Goal: Task Accomplishment & Management: Use online tool/utility

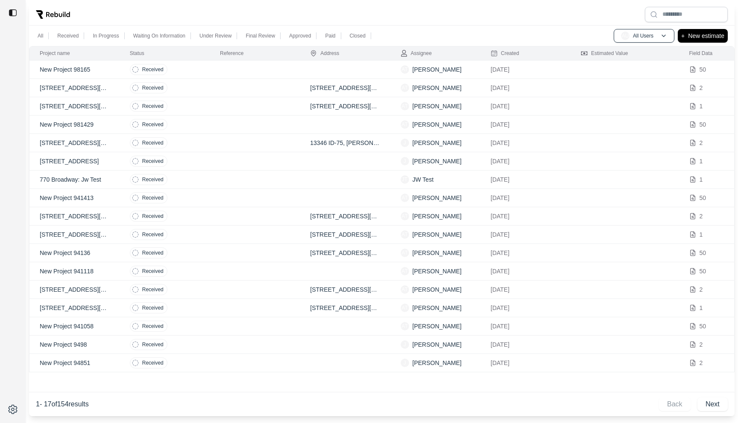
click at [418, 20] on div at bounding box center [381, 14] width 705 height 22
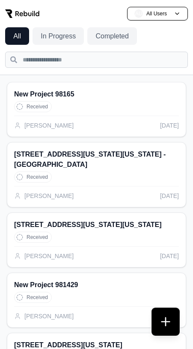
click at [163, 320] on button at bounding box center [165, 321] width 27 height 27
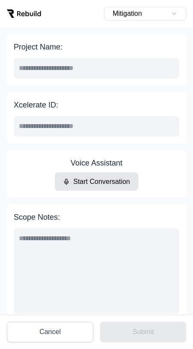
click at [162, 14] on button "Mitigation" at bounding box center [145, 14] width 82 height 14
click at [72, 20] on header "Mitigation" at bounding box center [96, 13] width 193 height 27
click at [47, 330] on button "Cancel" at bounding box center [50, 332] width 86 height 20
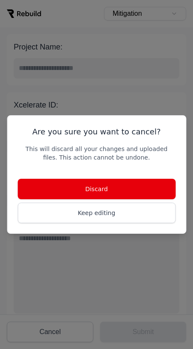
click at [95, 185] on button "Discard" at bounding box center [97, 189] width 158 height 20
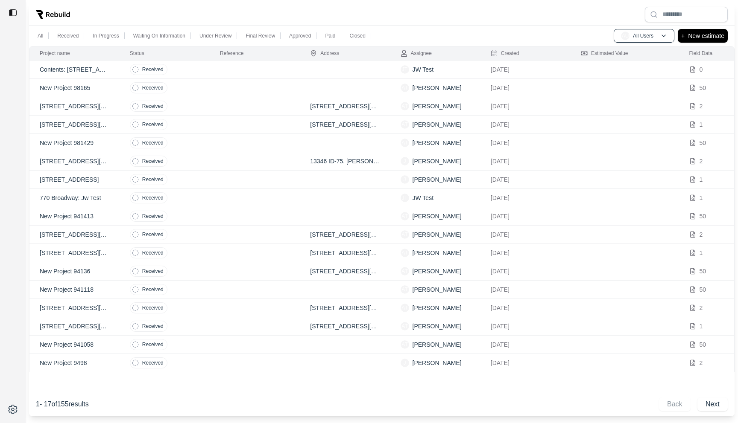
click at [220, 70] on td at bounding box center [255, 70] width 90 height 18
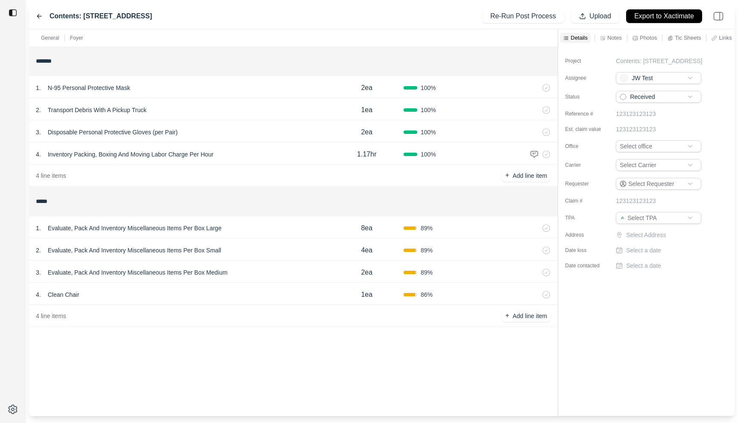
click at [231, 91] on div "1 . N-95 Personal Protective Mask" at bounding box center [183, 88] width 294 height 12
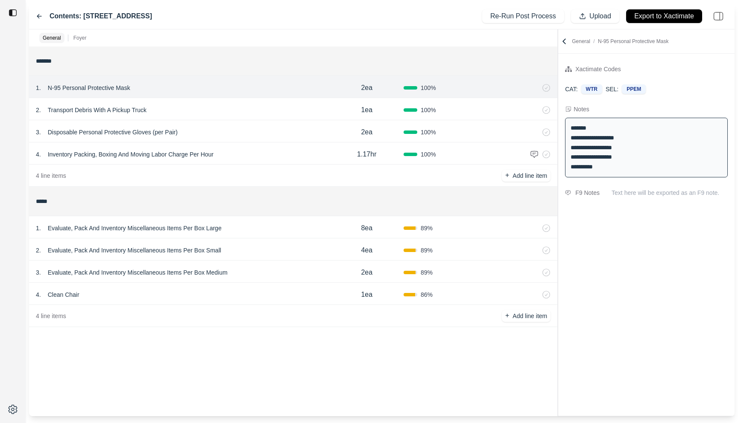
click at [236, 112] on div "2 . Transport Debris With A Pickup Truck" at bounding box center [183, 110] width 294 height 12
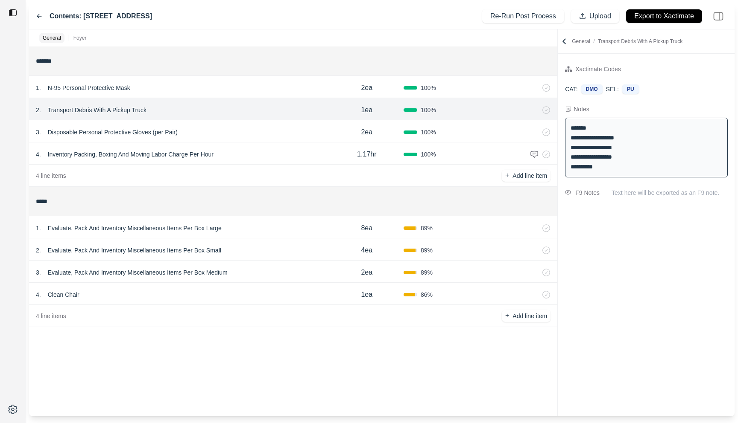
click at [271, 135] on div "3 . Disposable Personal Protective Gloves (per Pair)" at bounding box center [183, 132] width 294 height 12
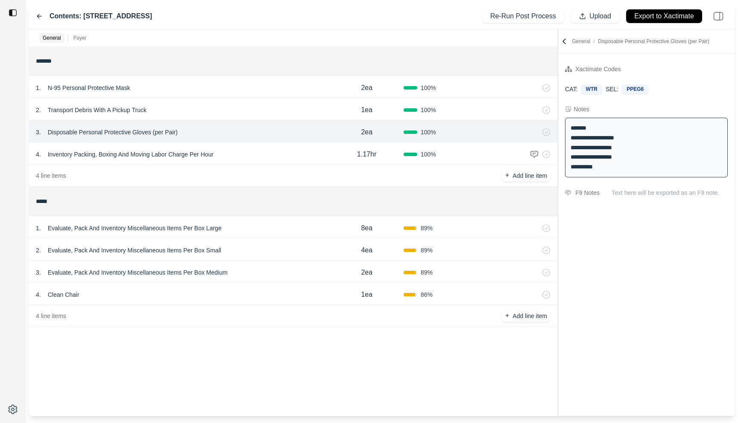
click at [274, 156] on div "4 . Inventory Packing, Boxing And Moving Labor Charge Per Hour" at bounding box center [183, 155] width 294 height 12
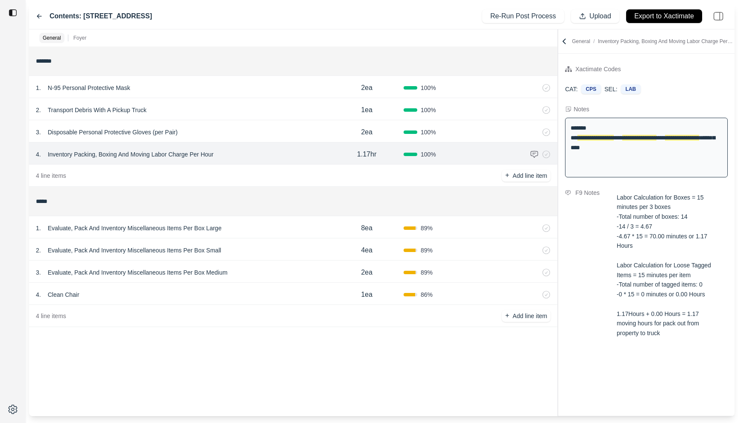
click at [282, 231] on div "1 . Evaluate, Pack And Inventory Miscellaneous Items Per Box Large" at bounding box center [183, 228] width 294 height 12
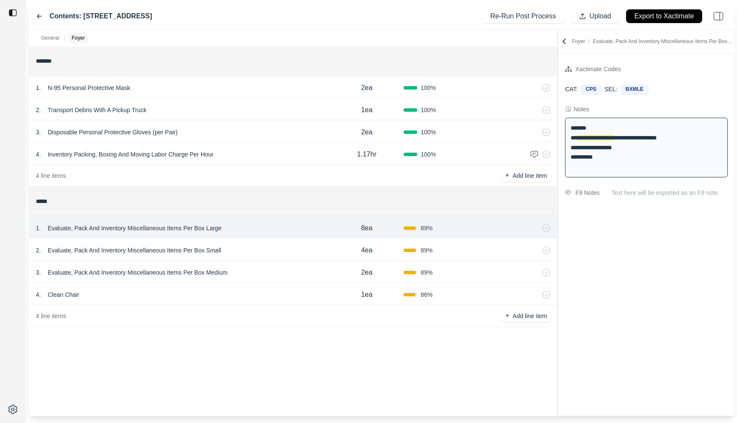
click at [274, 253] on div "2 . Evaluate, Pack And Inventory Miscellaneous Items Per Box Small" at bounding box center [183, 251] width 294 height 12
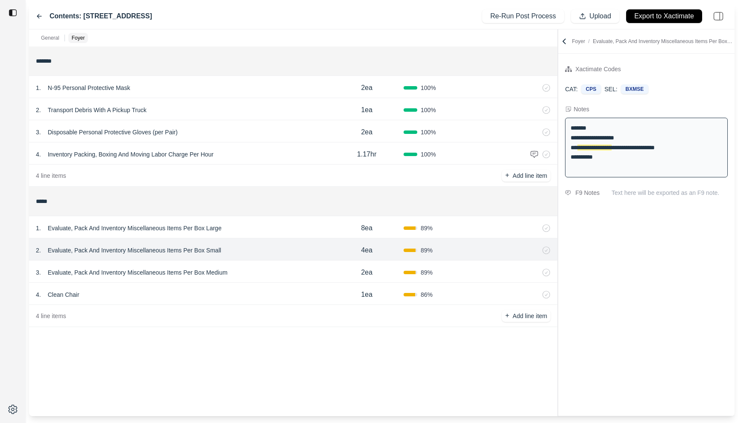
click at [274, 268] on div "3 . Evaluate, Pack And Inventory Miscellaneous Items Per Box Medium" at bounding box center [183, 273] width 294 height 12
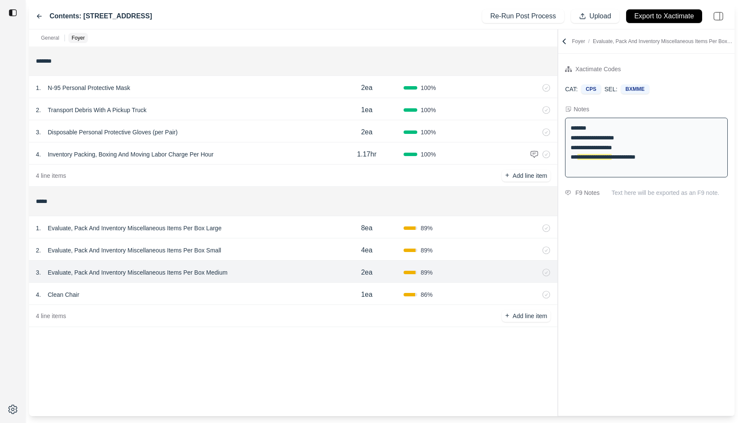
click at [274, 246] on div "2 . Evaluate, Pack And Inventory Miscellaneous Items Per Box Small" at bounding box center [183, 251] width 294 height 12
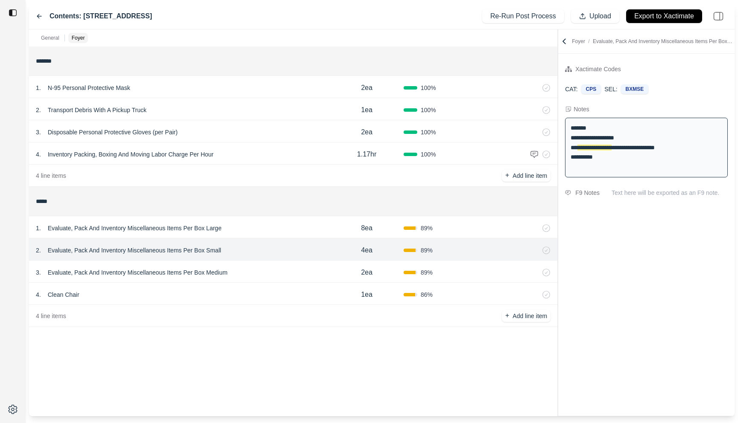
click at [274, 232] on div "1 . Evaluate, Pack And Inventory Miscellaneous Items Per Box Large" at bounding box center [183, 228] width 294 height 12
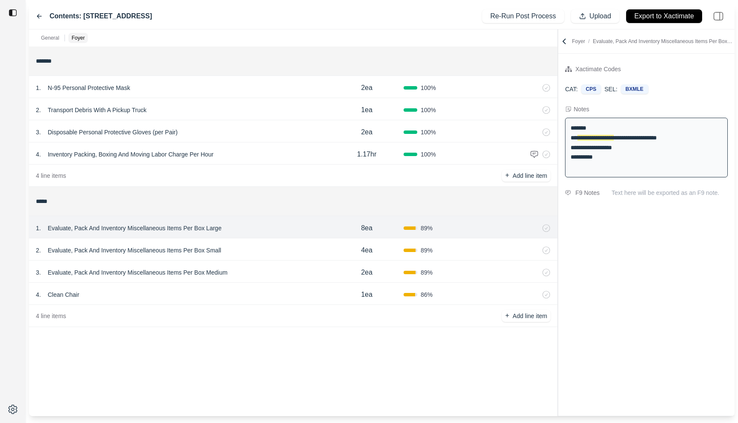
click at [242, 297] on div "4 . Clean Chair" at bounding box center [183, 295] width 294 height 12
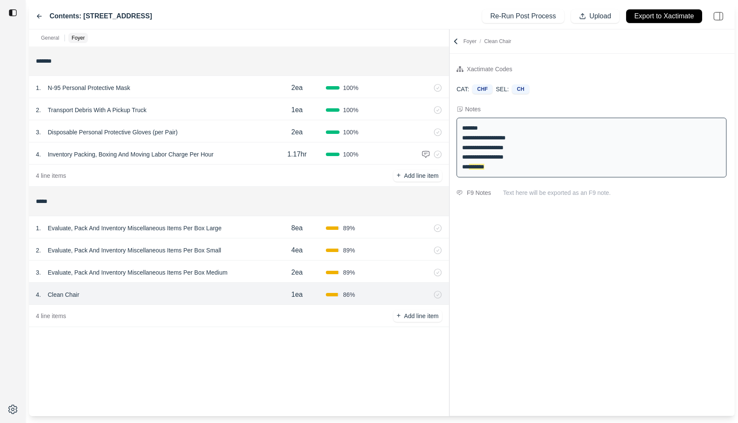
click at [450, 62] on div "**********" at bounding box center [381, 222] width 705 height 387
click at [231, 162] on div "4 . Inventory Packing, Boxing And Moving Labor Charge Per Hour 1.17hr 100 %" at bounding box center [239, 154] width 420 height 22
